Goal: Task Accomplishment & Management: Manage account settings

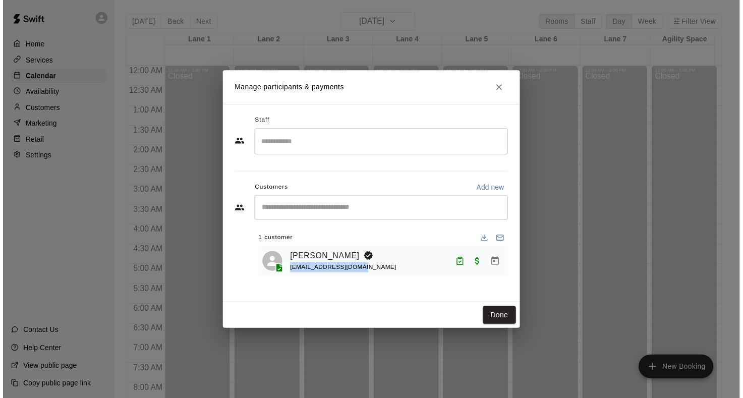
scroll to position [587, 0]
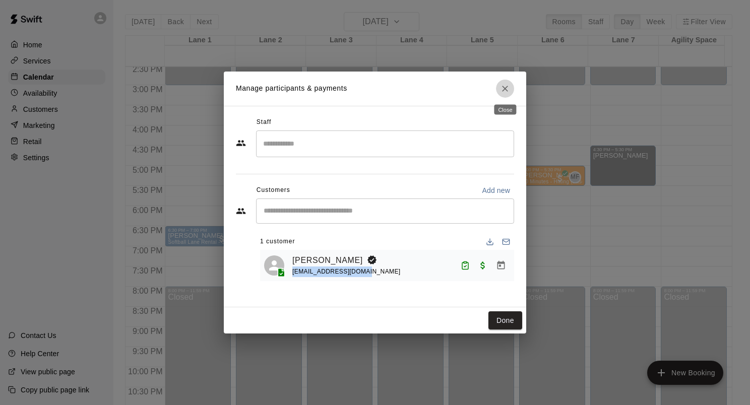
click at [502, 90] on icon "Close" at bounding box center [505, 89] width 10 height 10
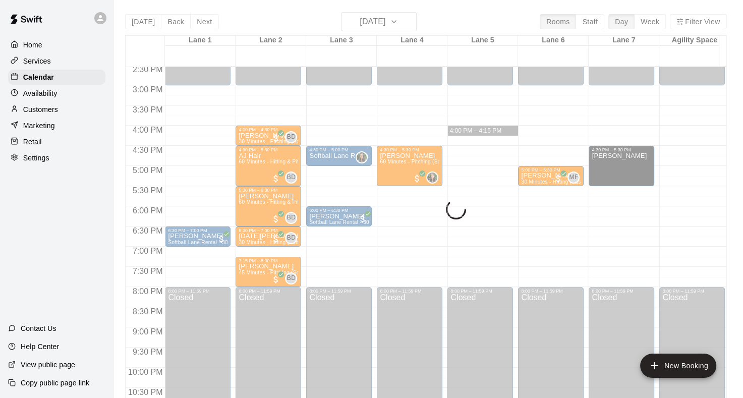
drag, startPoint x: 487, startPoint y: 129, endPoint x: 475, endPoint y: 133, distance: 12.9
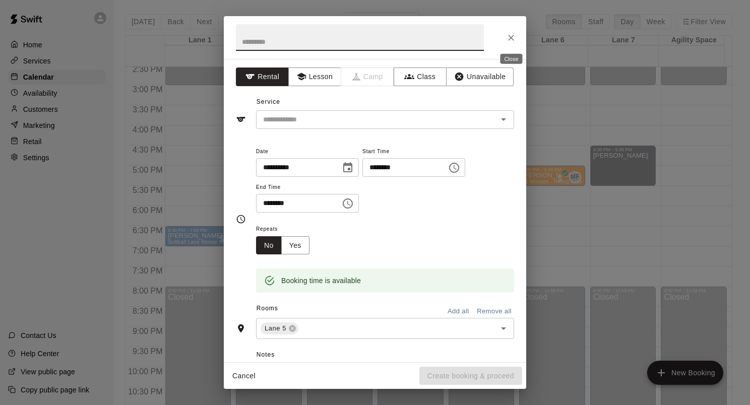
click at [504, 39] on button "Close" at bounding box center [511, 38] width 18 height 18
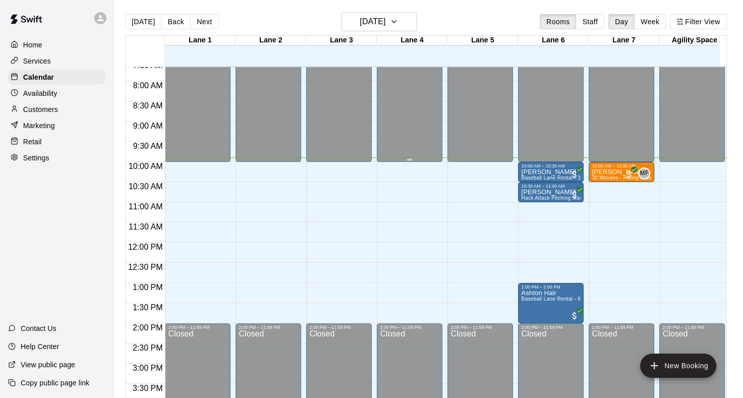
scroll to position [299, 0]
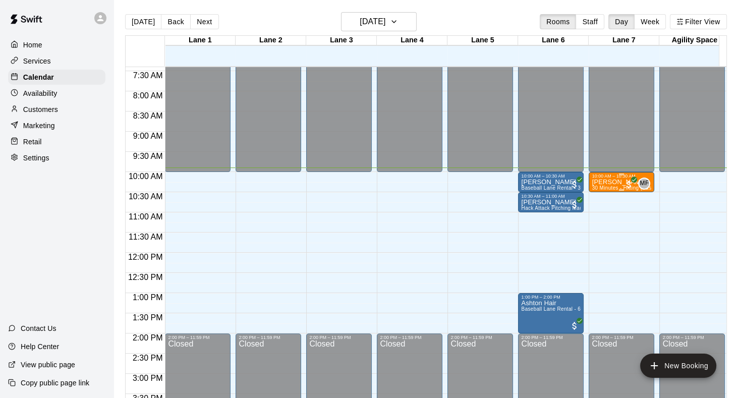
click at [601, 187] on span "30 Minutes - Hitting (Baseball)" at bounding box center [628, 188] width 73 height 6
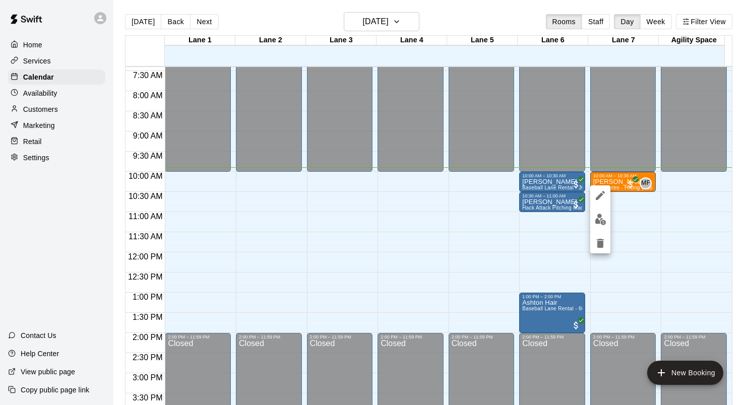
drag, startPoint x: 592, startPoint y: 189, endPoint x: 597, endPoint y: 189, distance: 5.5
click at [593, 189] on div at bounding box center [601, 220] width 20 height 68
click at [598, 189] on button "edit" at bounding box center [601, 196] width 20 height 20
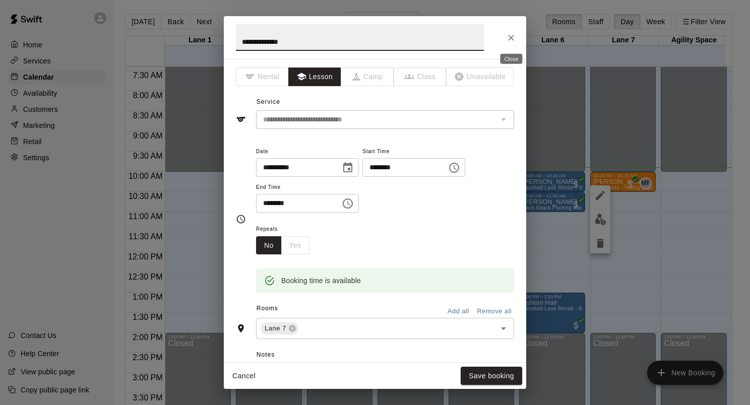
click at [509, 39] on icon "Close" at bounding box center [511, 38] width 6 height 6
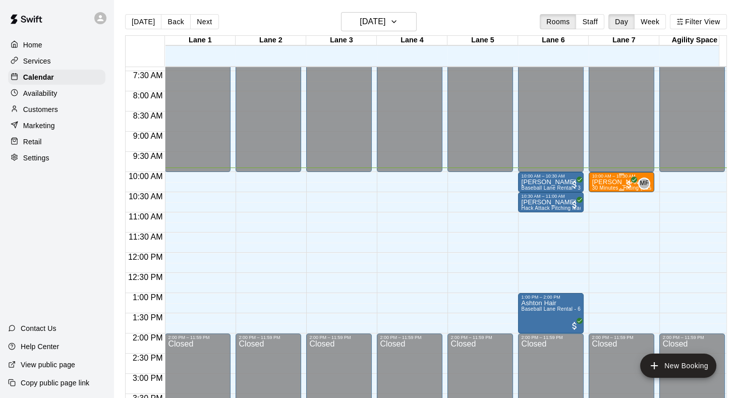
drag, startPoint x: 601, startPoint y: 185, endPoint x: 615, endPoint y: 186, distance: 14.2
click at [615, 186] on span "30 Minutes - Hitting (Baseball)" at bounding box center [628, 188] width 73 height 6
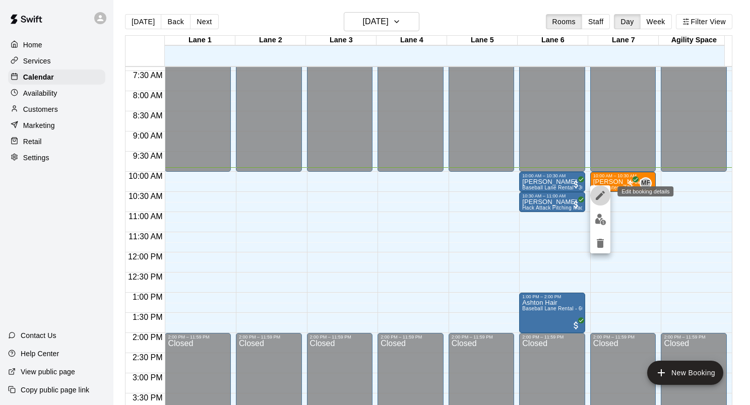
click at [602, 194] on icon "edit" at bounding box center [600, 195] width 9 height 9
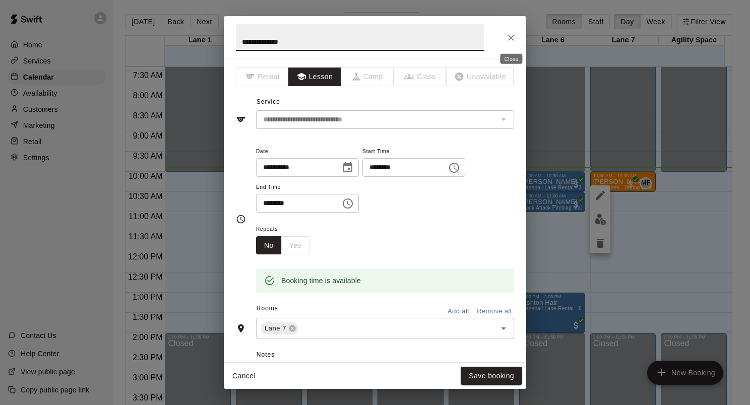
click at [508, 41] on icon "Close" at bounding box center [511, 38] width 10 height 10
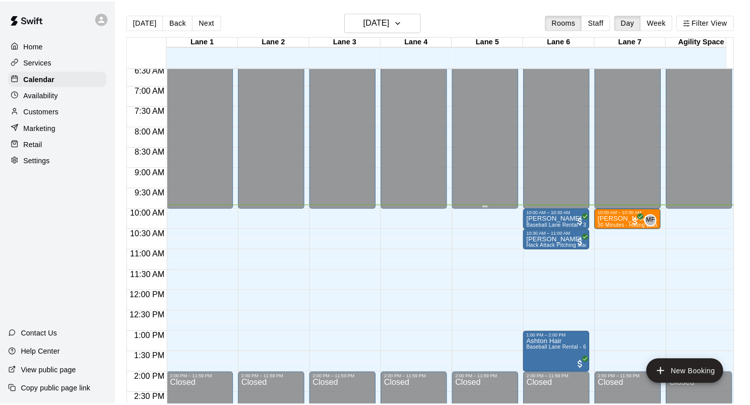
scroll to position [248, 0]
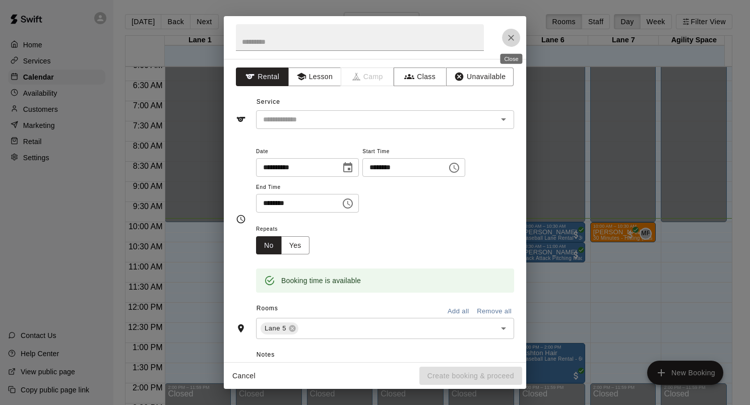
click at [511, 32] on button "Close" at bounding box center [511, 38] width 18 height 18
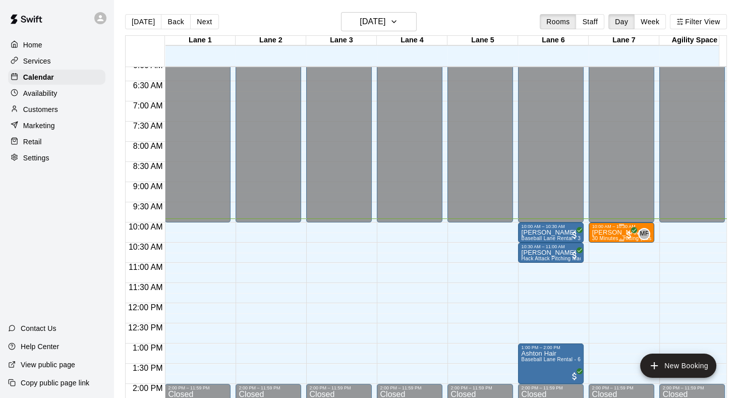
click at [611, 232] on p "[PERSON_NAME]" at bounding box center [622, 232] width 60 height 0
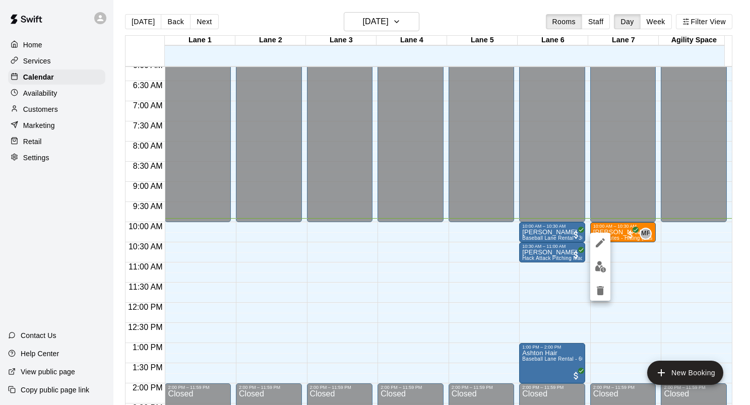
click at [595, 249] on button "edit" at bounding box center [601, 243] width 20 height 20
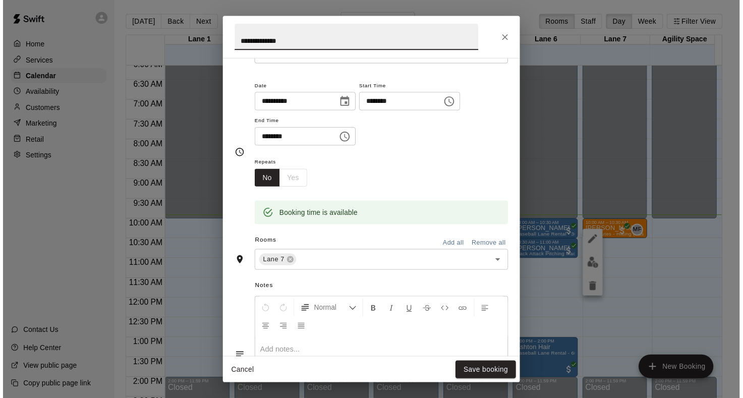
scroll to position [0, 0]
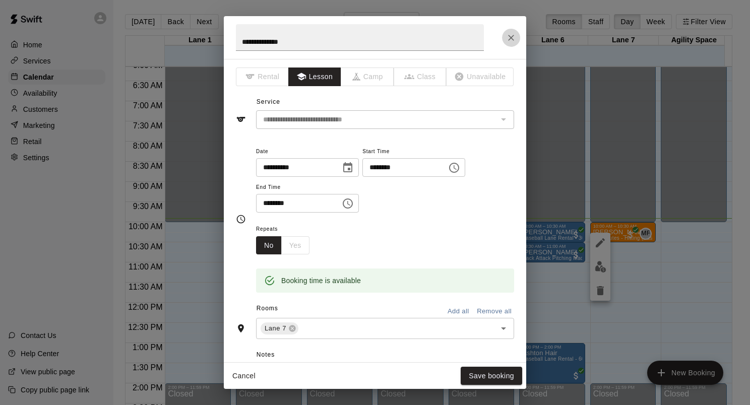
click at [512, 46] on button "Close" at bounding box center [511, 38] width 18 height 18
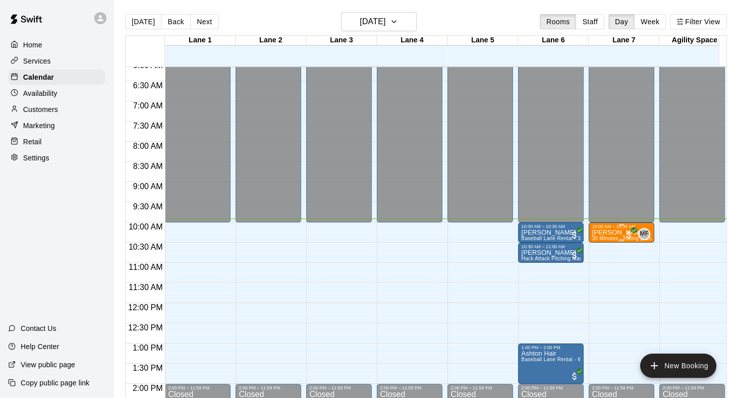
click at [610, 232] on p "[PERSON_NAME]" at bounding box center [622, 232] width 60 height 0
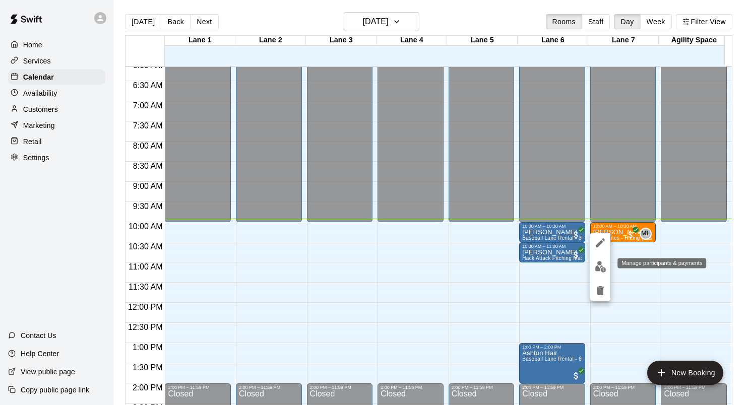
click at [600, 268] on img "edit" at bounding box center [601, 267] width 12 height 12
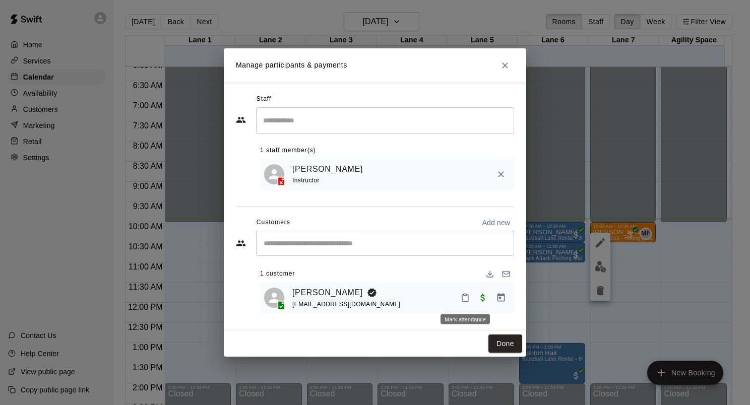
click at [462, 296] on icon "Mark attendance" at bounding box center [465, 297] width 9 height 9
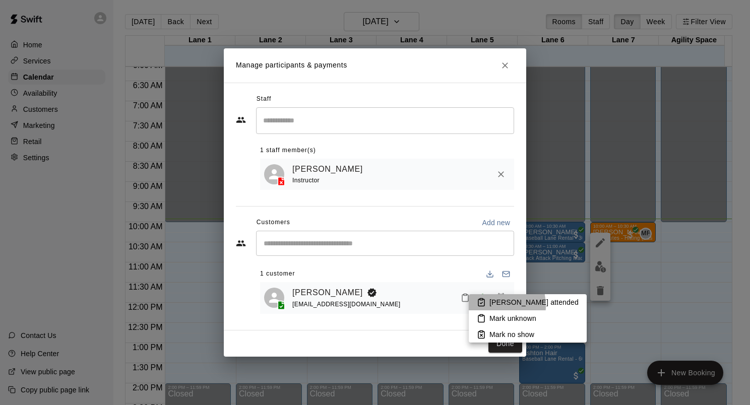
click at [486, 306] on li "Mark attended" at bounding box center [528, 303] width 118 height 16
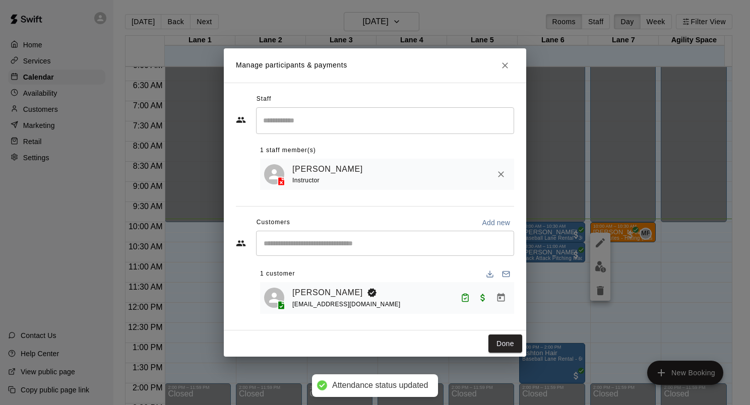
click at [500, 69] on icon "Close" at bounding box center [505, 66] width 10 height 10
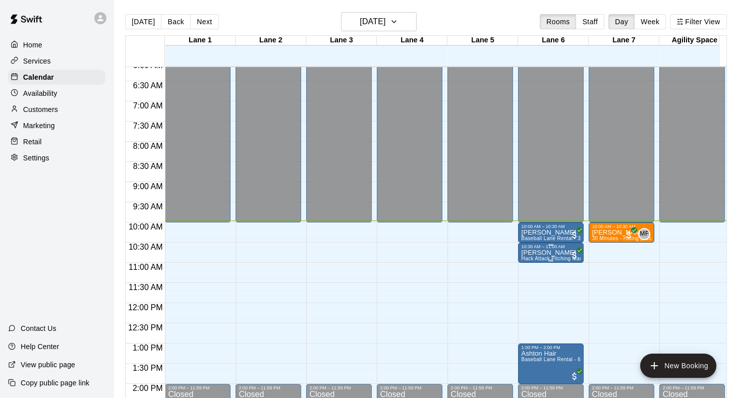
scroll to position [198, 0]
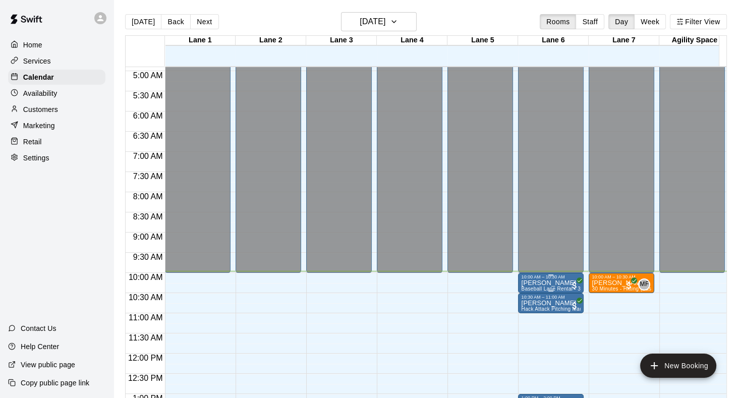
click at [542, 283] on p "[PERSON_NAME]" at bounding box center [551, 283] width 60 height 0
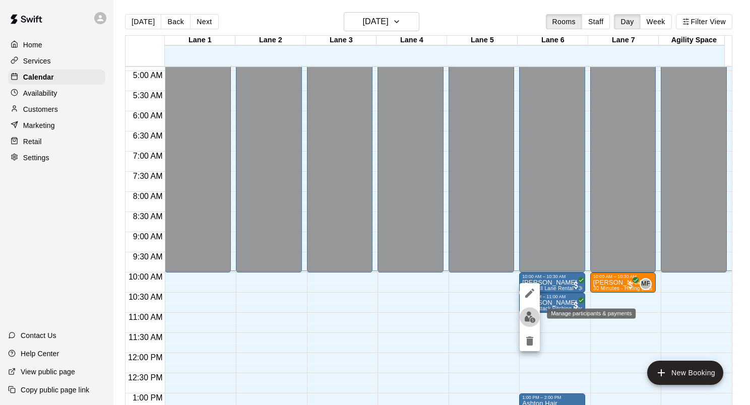
click at [528, 315] on img "edit" at bounding box center [530, 318] width 12 height 12
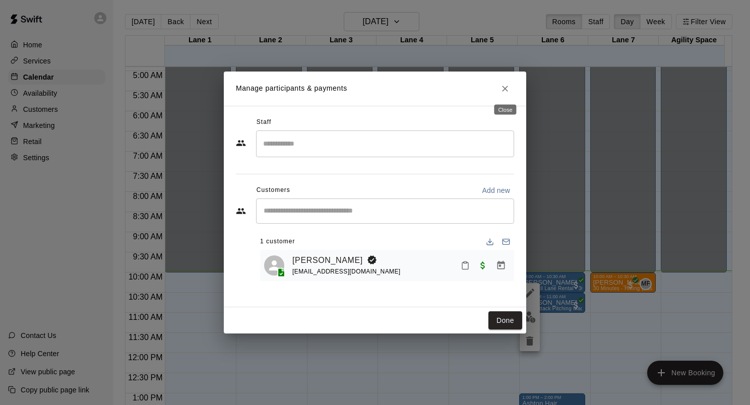
click at [510, 88] on icon "Close" at bounding box center [505, 89] width 10 height 10
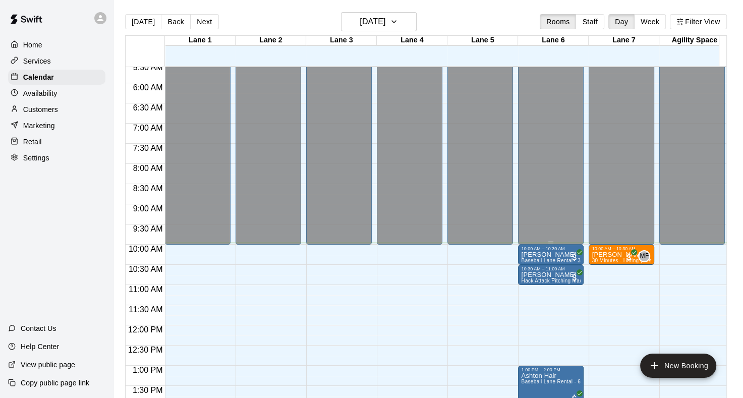
scroll to position [248, 0]
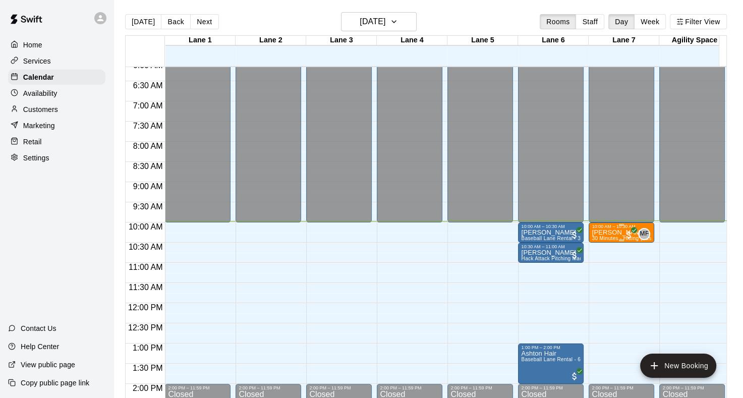
click at [611, 232] on p "[PERSON_NAME]" at bounding box center [622, 232] width 60 height 0
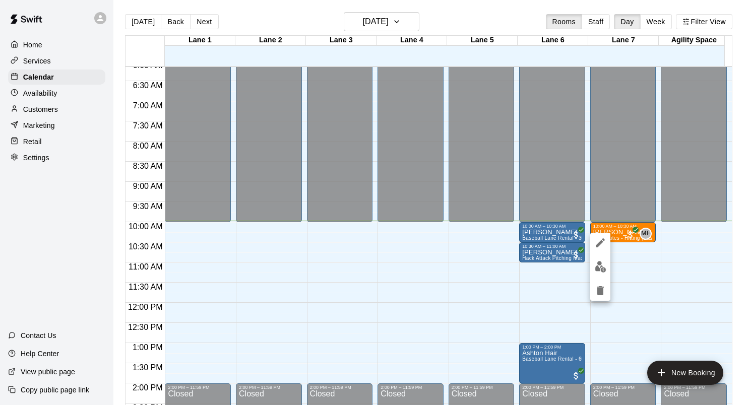
click at [645, 236] on div at bounding box center [375, 202] width 750 height 405
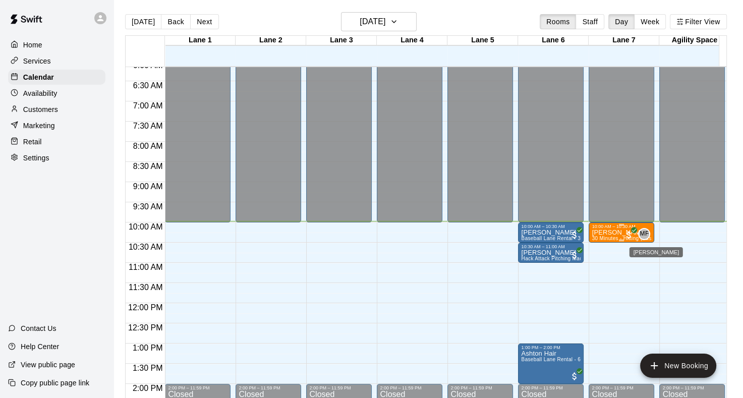
click at [643, 234] on span "MF" at bounding box center [643, 234] width 9 height 10
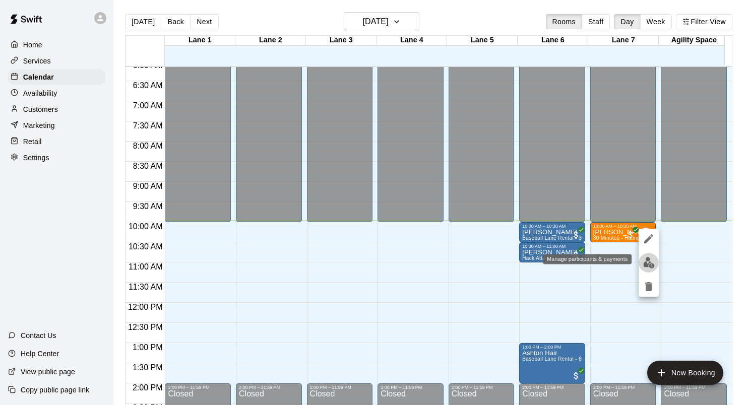
click at [652, 265] on img "edit" at bounding box center [649, 263] width 12 height 12
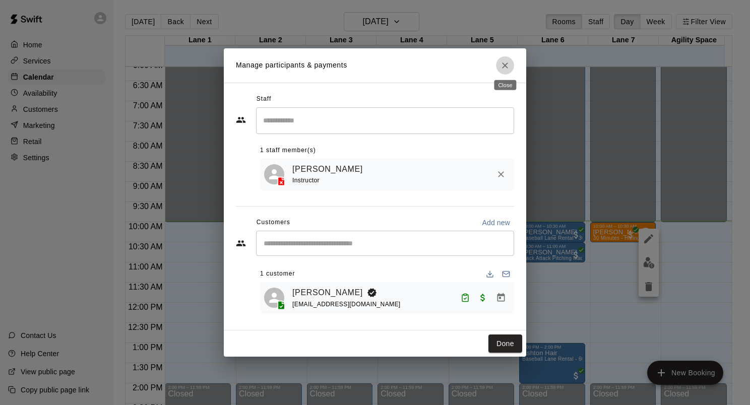
click at [507, 67] on icon "Close" at bounding box center [505, 66] width 10 height 10
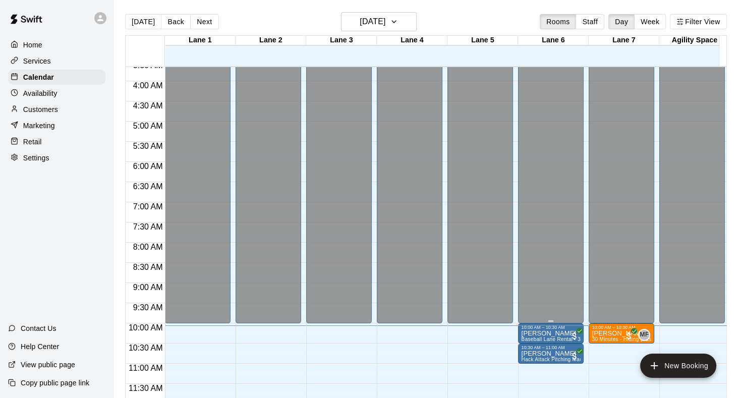
scroll to position [299, 0]
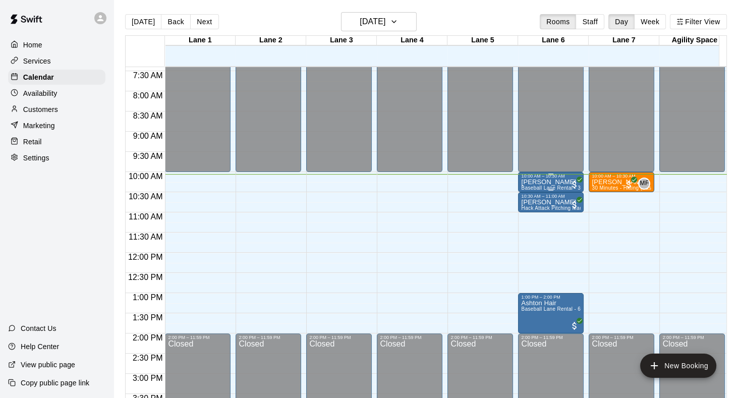
click at [542, 185] on div "Jack Mooney Baseball Lane Rental - 30 Minutes" at bounding box center [551, 378] width 60 height 398
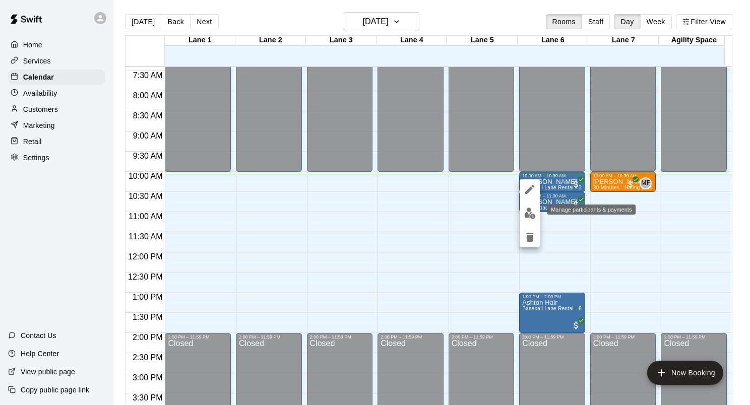
click at [526, 210] on img "edit" at bounding box center [530, 214] width 12 height 12
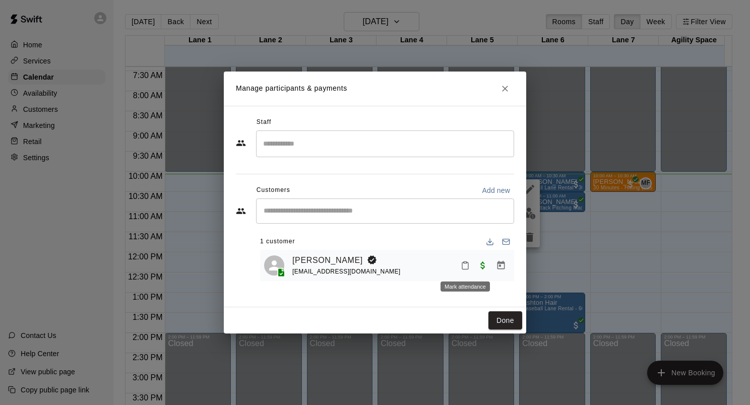
click at [466, 267] on icon "Mark attendance" at bounding box center [465, 265] width 9 height 9
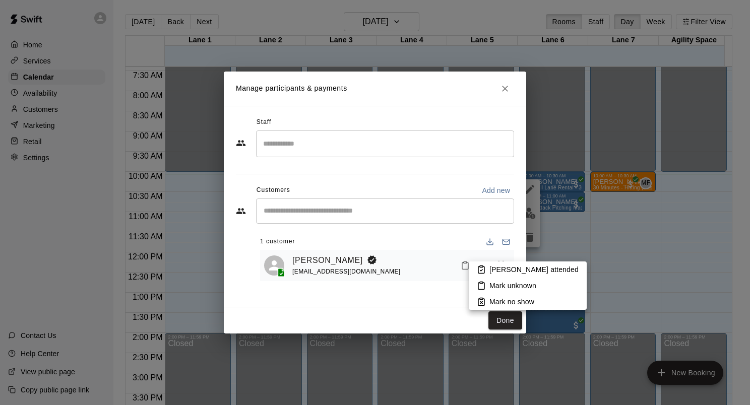
click at [484, 267] on icon at bounding box center [481, 269] width 9 height 9
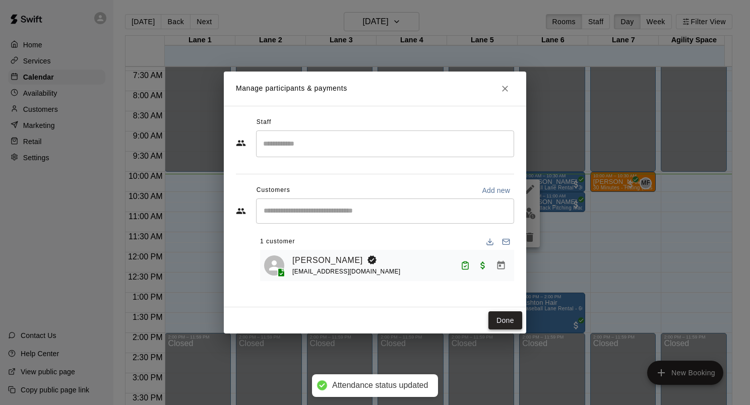
click at [510, 329] on button "Done" at bounding box center [506, 321] width 34 height 19
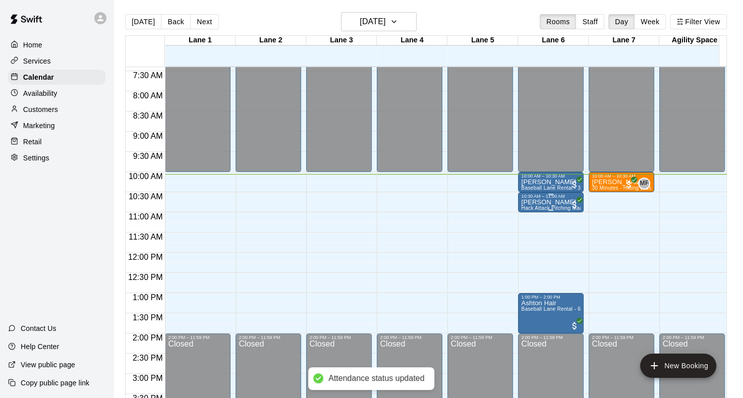
click at [547, 202] on p "[PERSON_NAME]" at bounding box center [551, 202] width 60 height 0
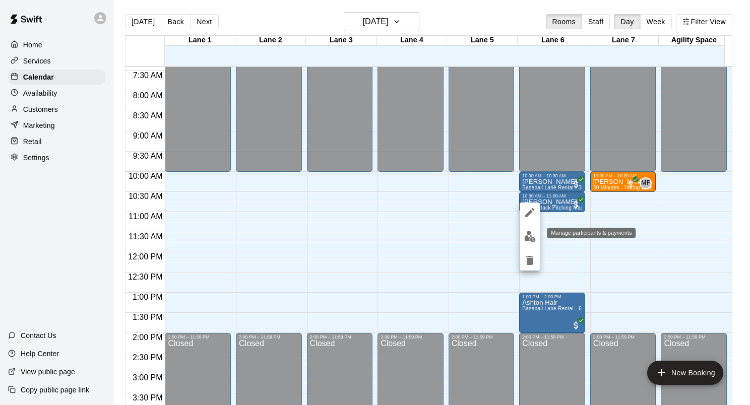
click at [527, 237] on img "edit" at bounding box center [530, 237] width 12 height 12
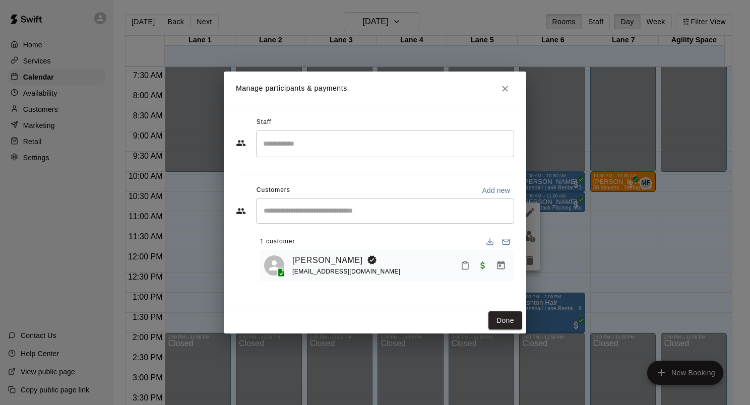
click at [468, 270] on icon "Mark attendance" at bounding box center [465, 265] width 9 height 9
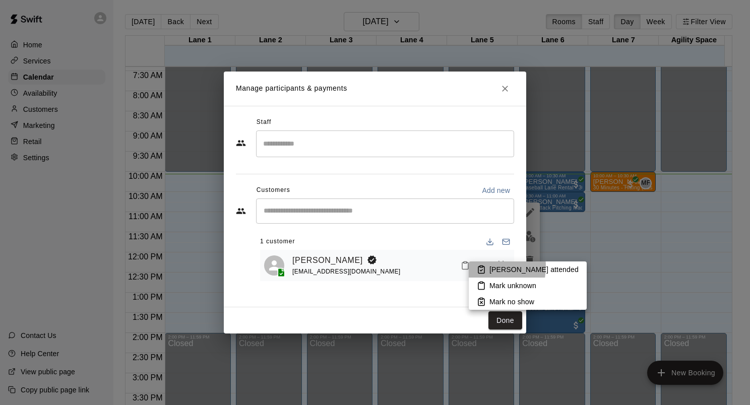
click at [479, 267] on icon at bounding box center [482, 270] width 6 height 7
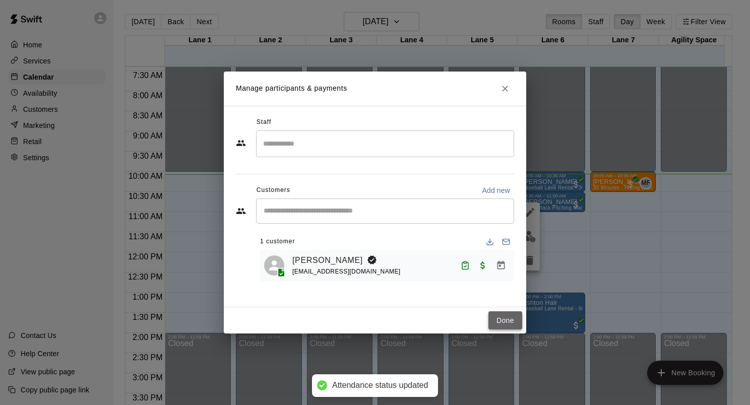
click at [500, 315] on button "Done" at bounding box center [506, 321] width 34 height 19
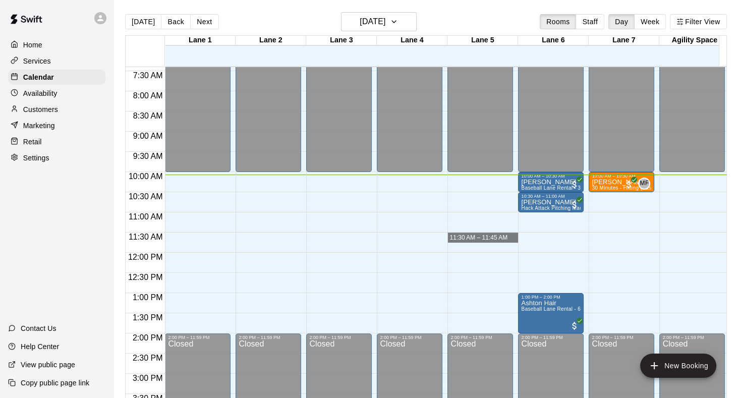
drag, startPoint x: 534, startPoint y: 210, endPoint x: 511, endPoint y: 242, distance: 39.2
click at [511, 242] on div "12:00 AM – 10:00 AM Closed 2:00 PM – 11:59 PM Closed" at bounding box center [480, 253] width 66 height 968
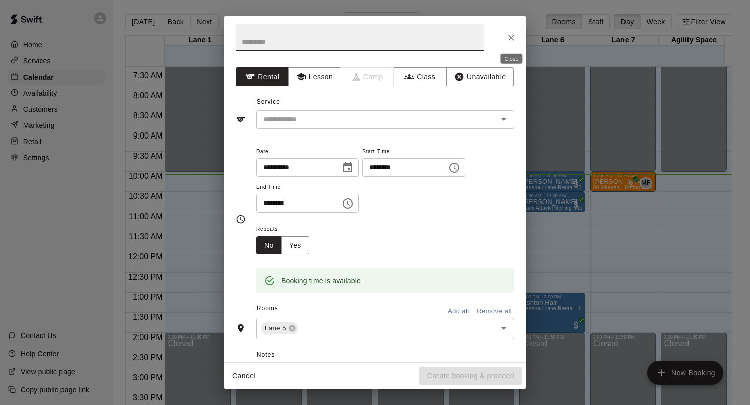
click at [510, 42] on button "Close" at bounding box center [511, 38] width 18 height 18
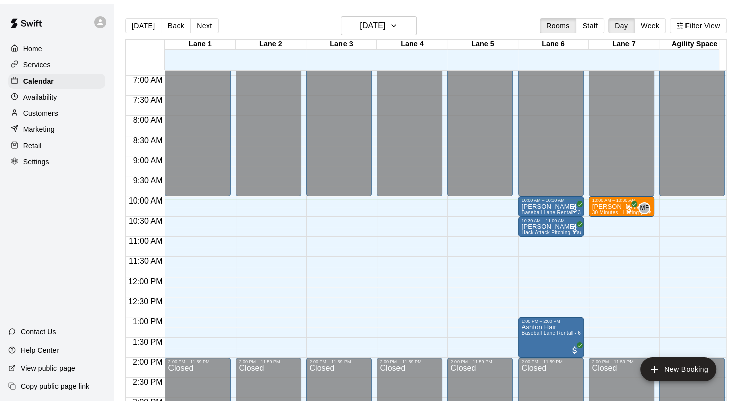
scroll to position [248, 0]
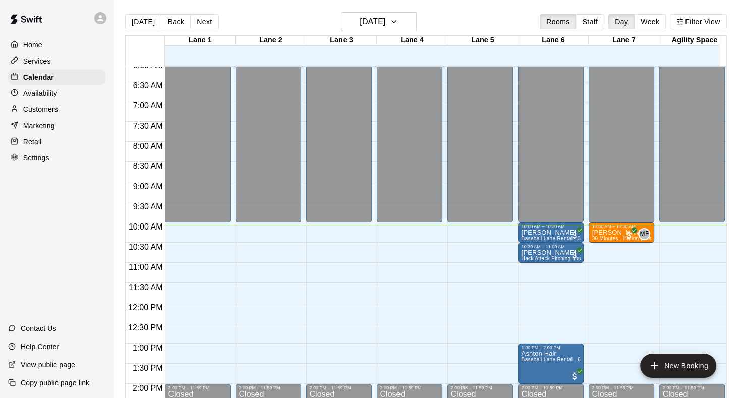
click at [21, 60] on div at bounding box center [17, 61] width 13 height 10
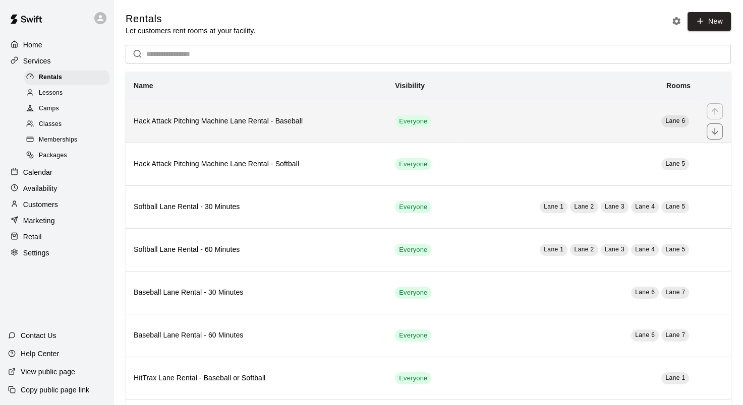
click at [337, 116] on th "Hack Attack Pitching Machine Lane Rental - Baseball" at bounding box center [256, 121] width 261 height 43
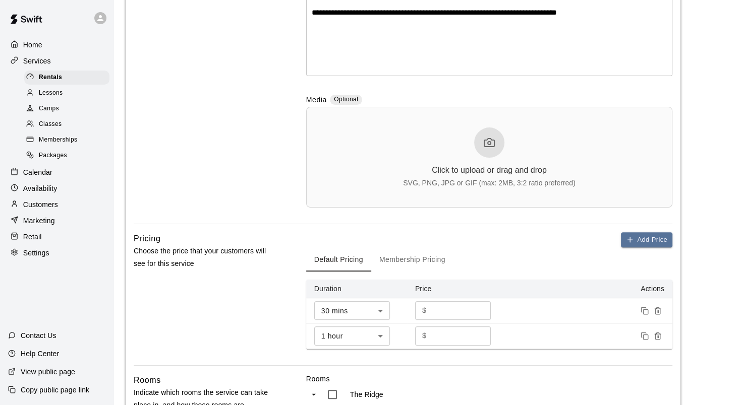
scroll to position [151, 0]
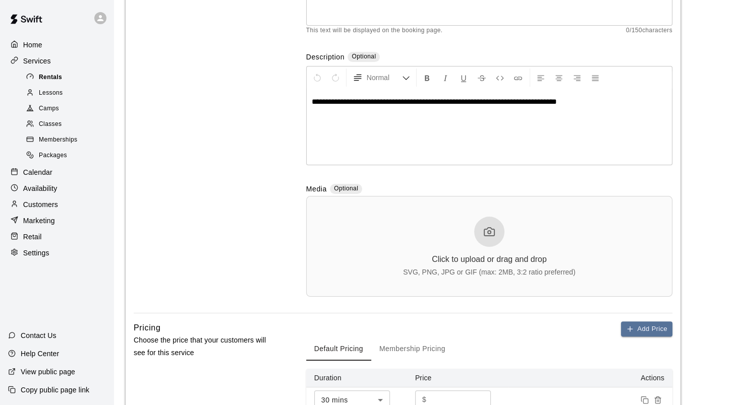
click at [53, 78] on span "Rentals" at bounding box center [50, 78] width 23 height 10
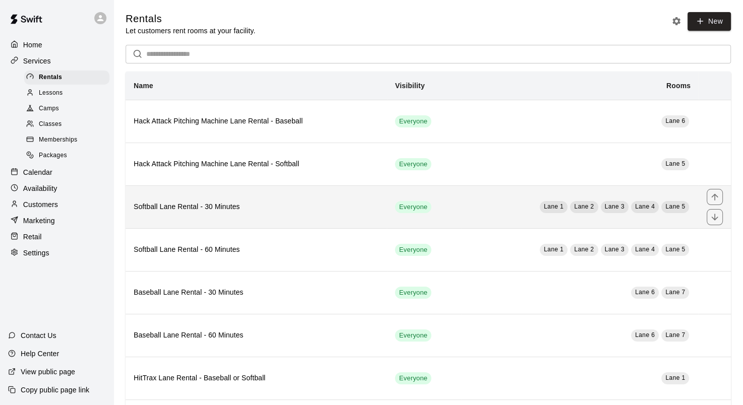
click at [186, 199] on th "Softball Lane Rental - 30 Minutes" at bounding box center [256, 207] width 261 height 43
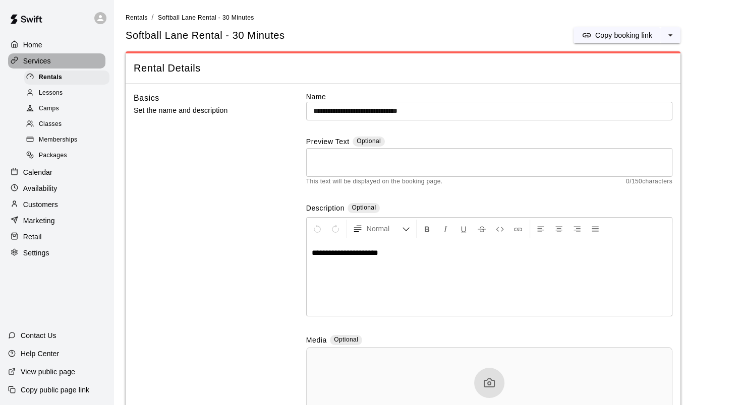
click at [49, 65] on p "Services" at bounding box center [37, 61] width 28 height 10
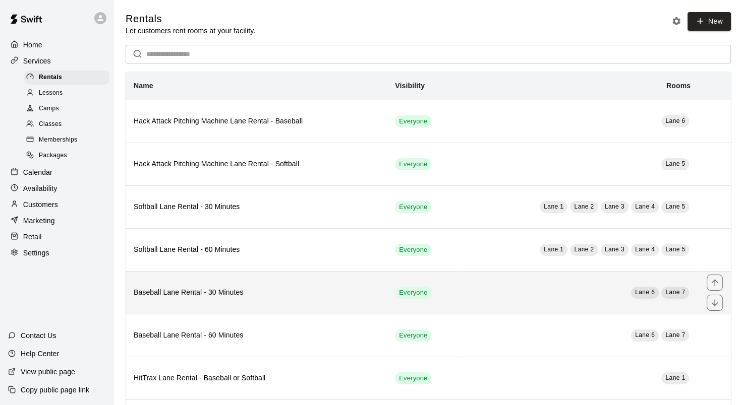
click at [218, 286] on th "Baseball Lane Rental - 30 Minutes" at bounding box center [256, 292] width 261 height 43
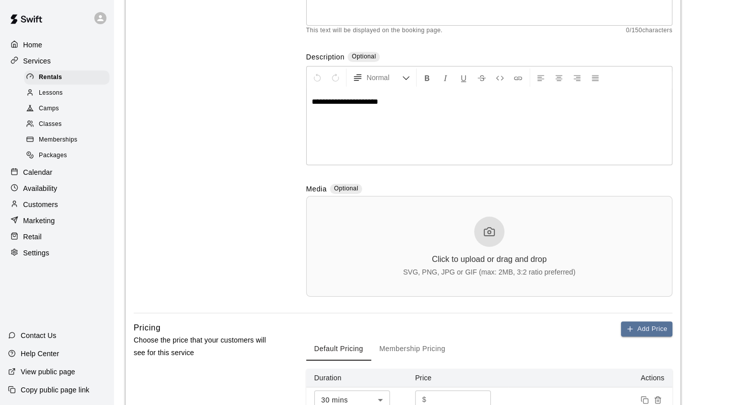
scroll to position [151, 0]
click at [72, 178] on div "Calendar" at bounding box center [56, 172] width 97 height 15
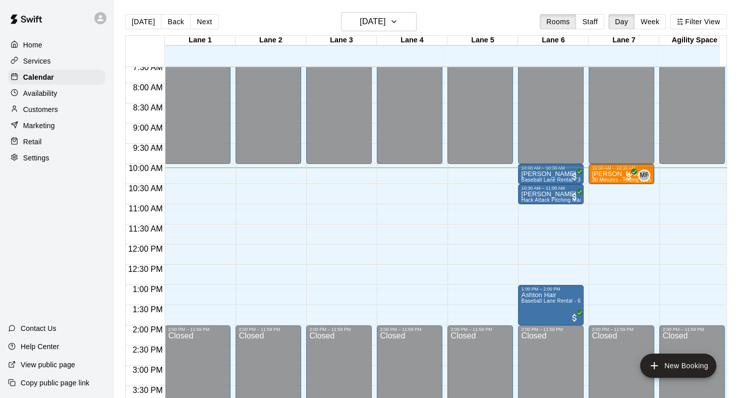
scroll to position [307, 0]
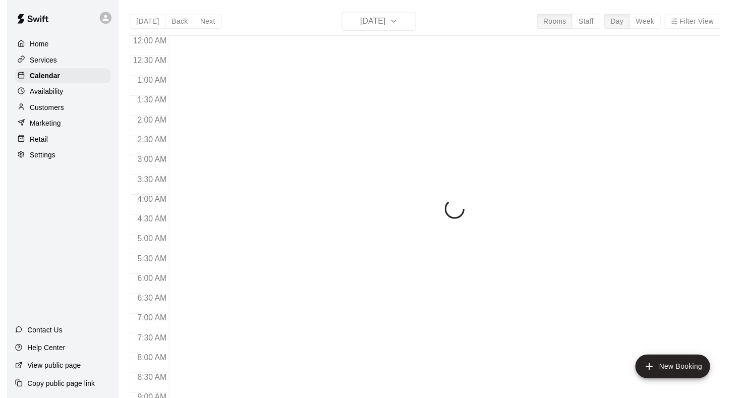
scroll to position [437, 0]
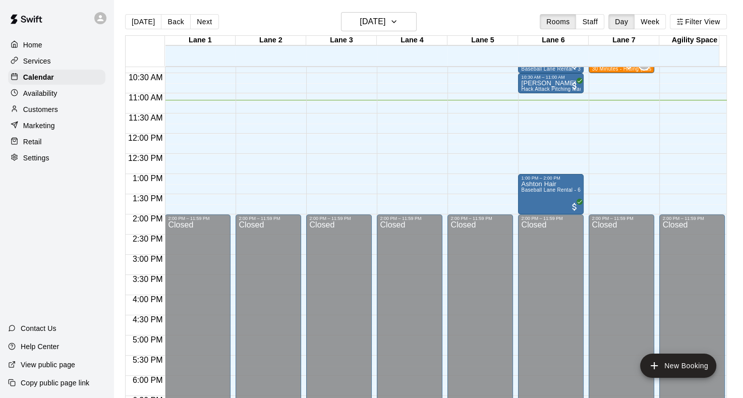
scroll to position [349, 0]
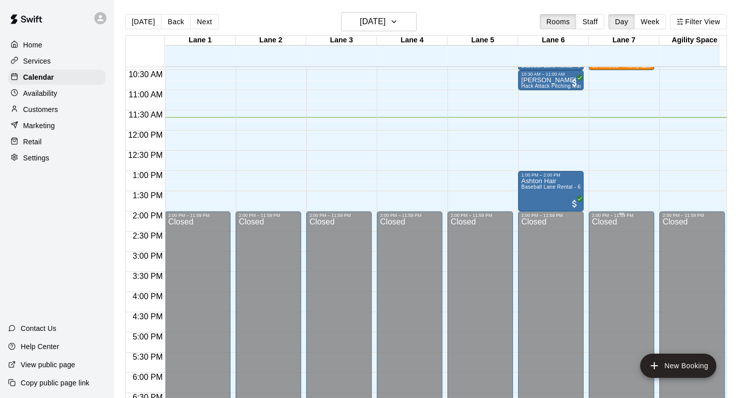
scroll to position [471, 0]
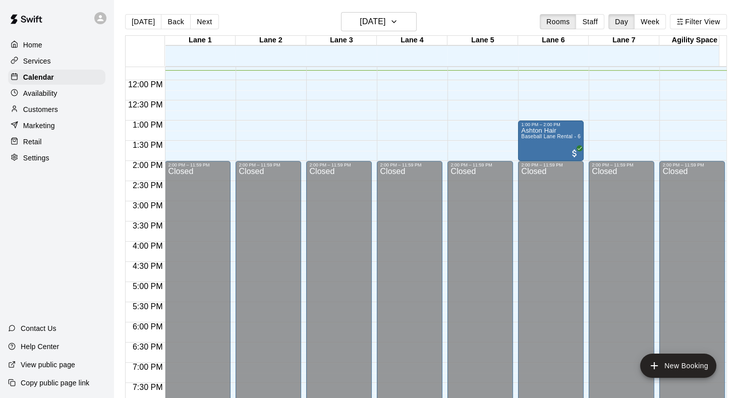
drag, startPoint x: 605, startPoint y: 256, endPoint x: 784, endPoint y: 315, distance: 188.3
click at [743, 315] on html "Home Services Calendar Availability Customers Marketing Retail Settings Contact…" at bounding box center [371, 207] width 743 height 414
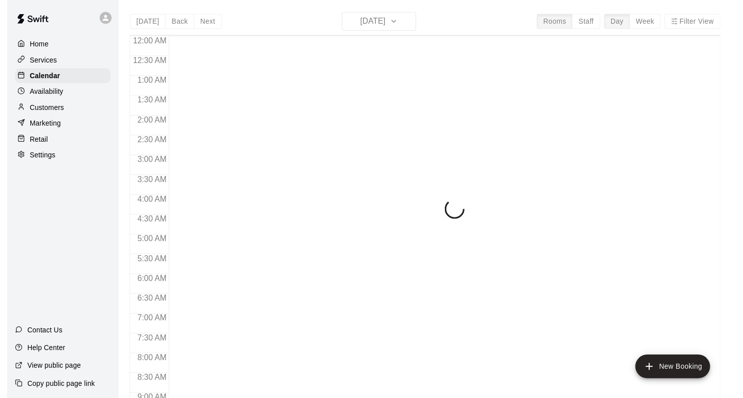
scroll to position [484, 0]
